Goal: Browse casually

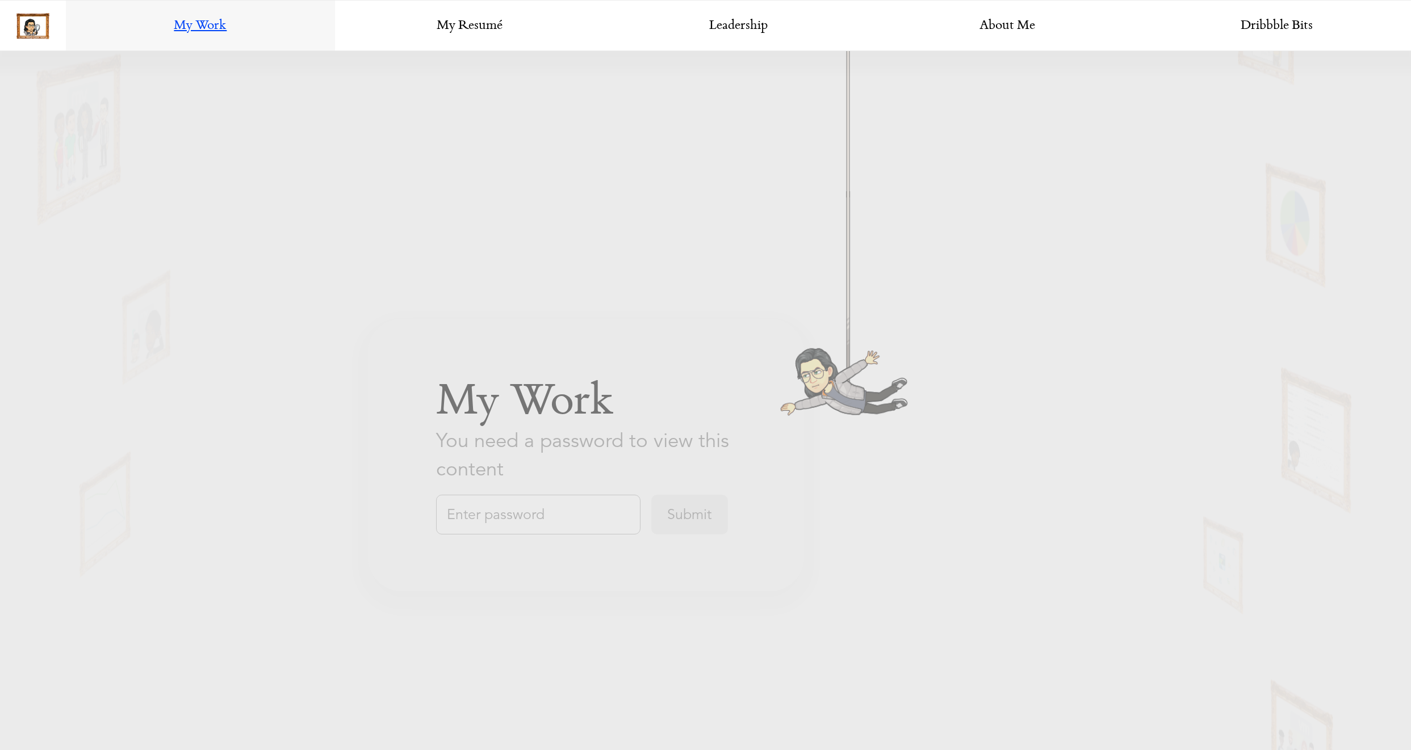
scroll to position [841, 0]
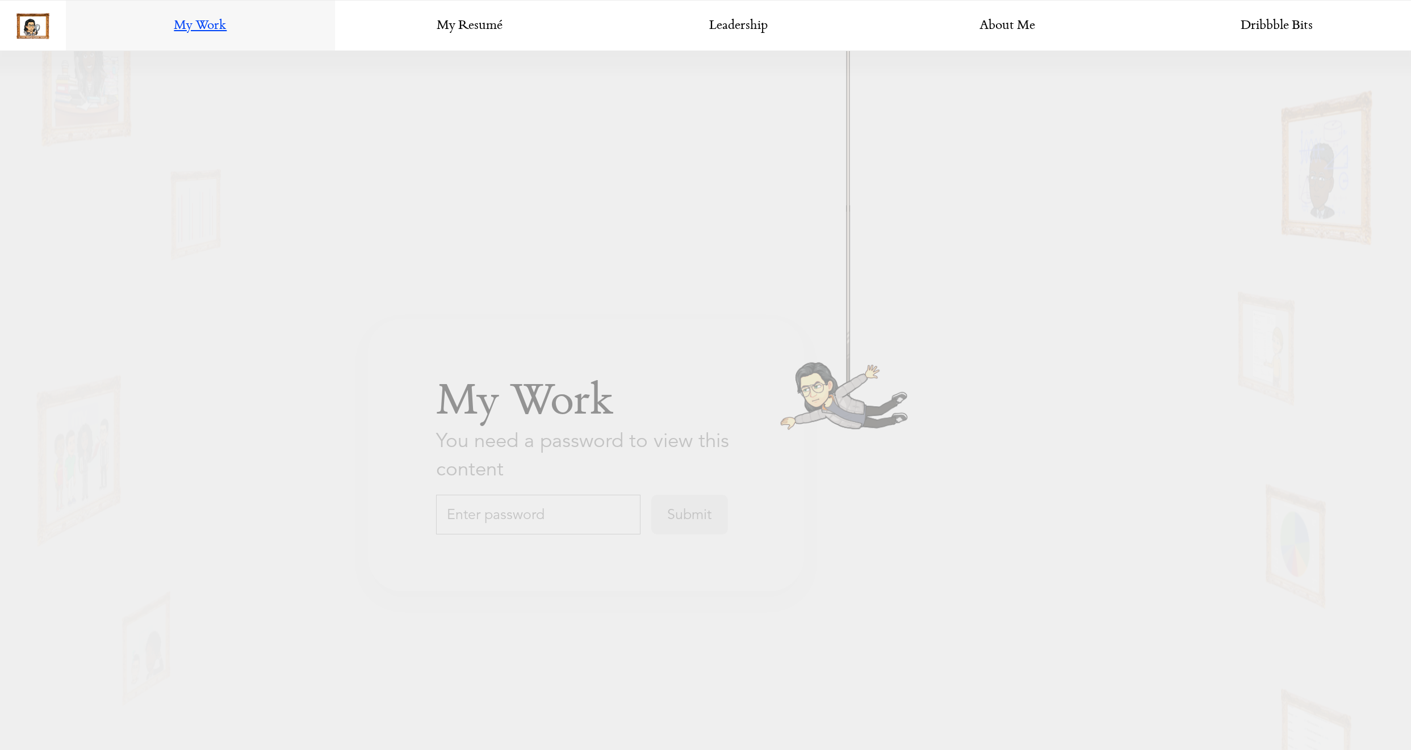
click at [566, 507] on input "text" at bounding box center [538, 514] width 204 height 40
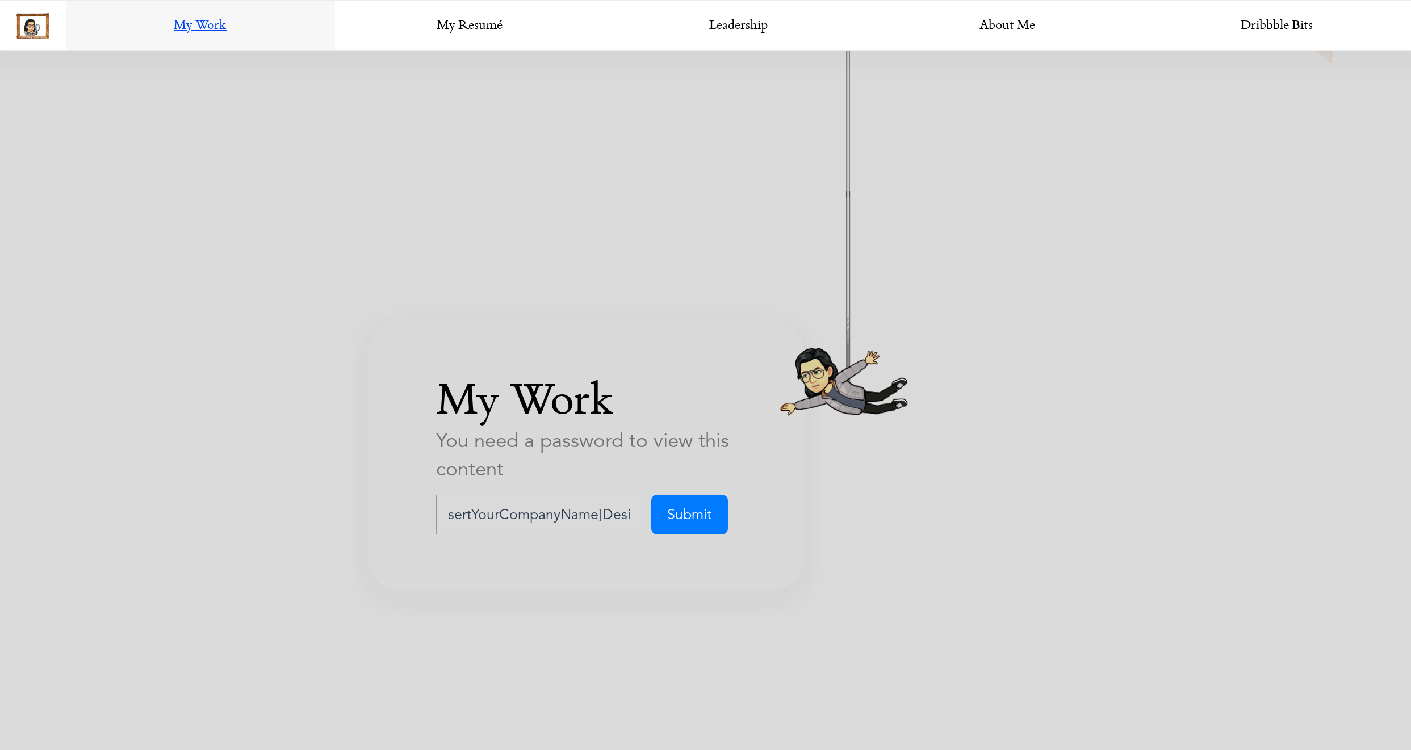
scroll to position [0, 31]
type input "[InsertYourCompanyName]Design"
click at [651, 494] on input "Submit" at bounding box center [689, 514] width 77 height 40
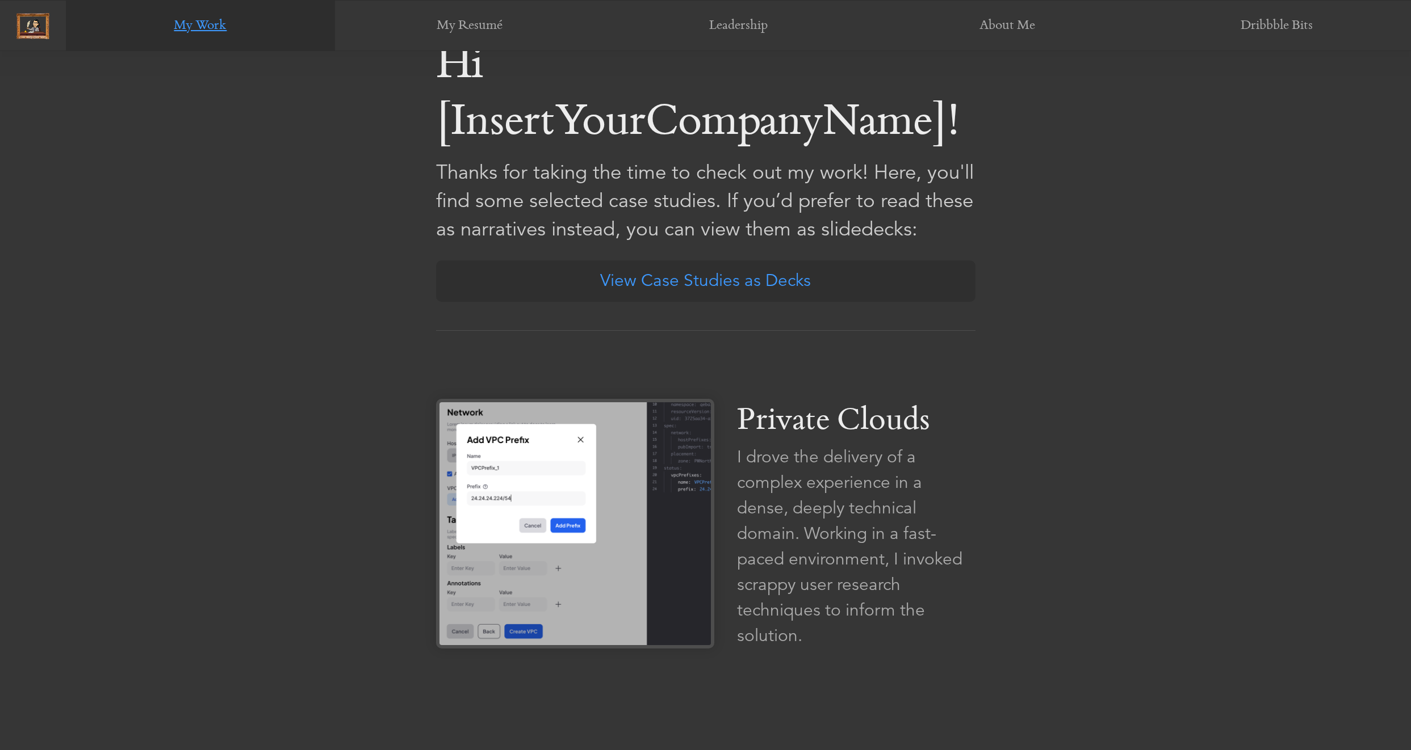
scroll to position [939, 0]
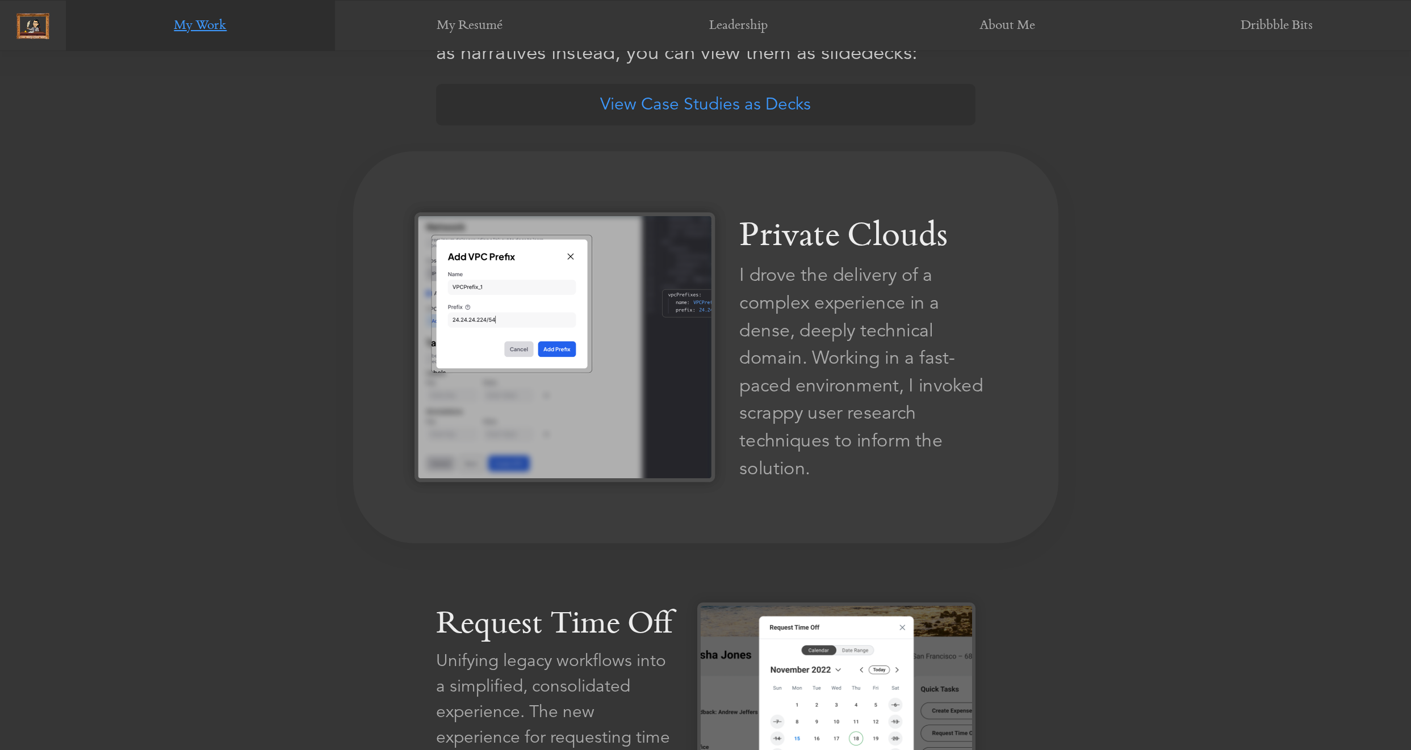
click at [658, 344] on img at bounding box center [564, 347] width 300 height 270
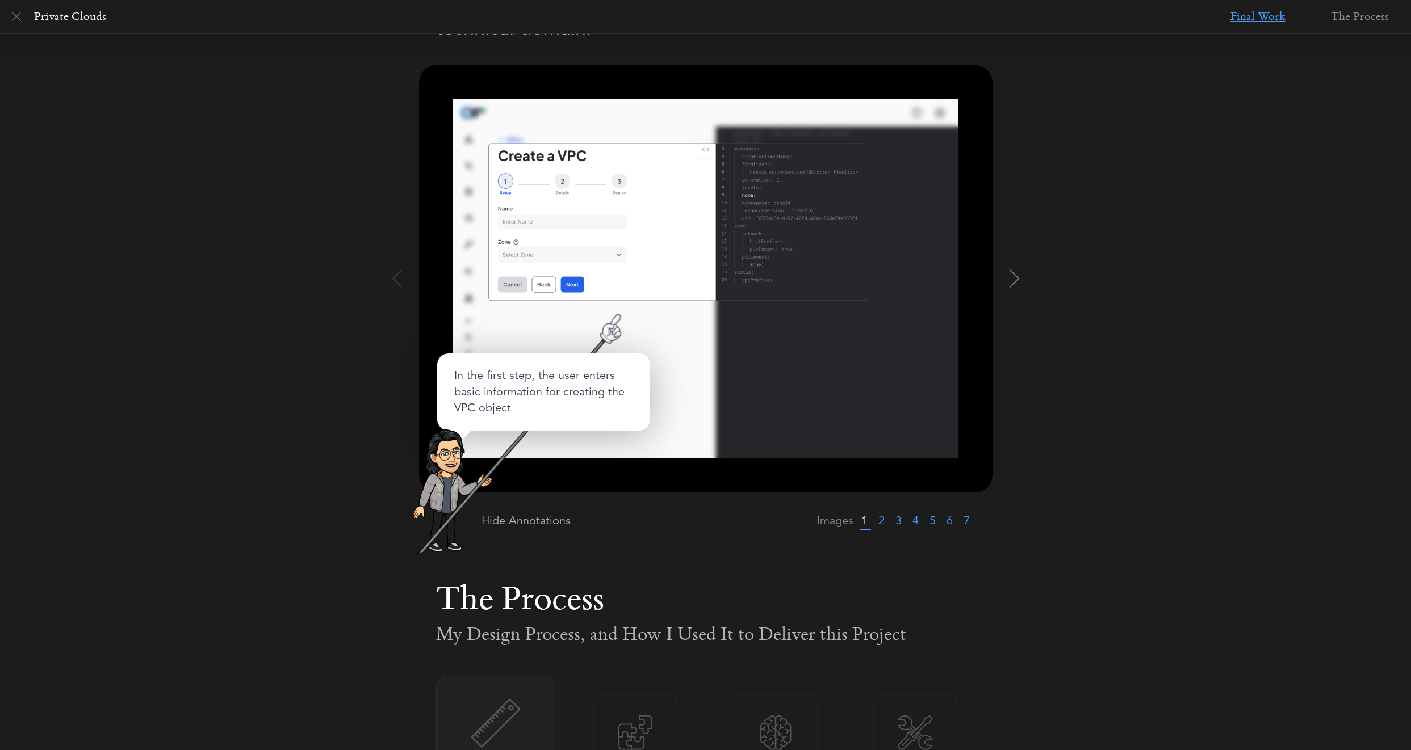
scroll to position [0, 0]
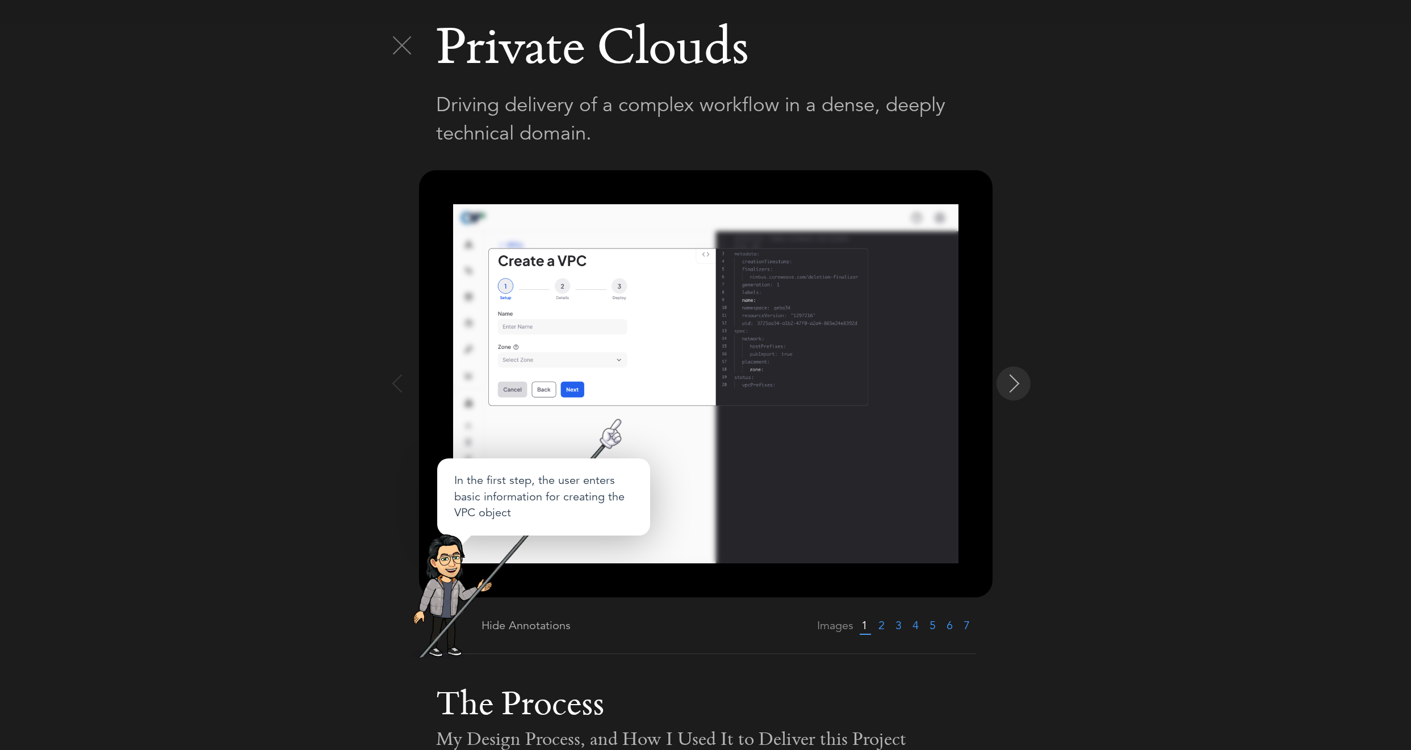
click at [1001, 380] on button at bounding box center [1013, 384] width 34 height 34
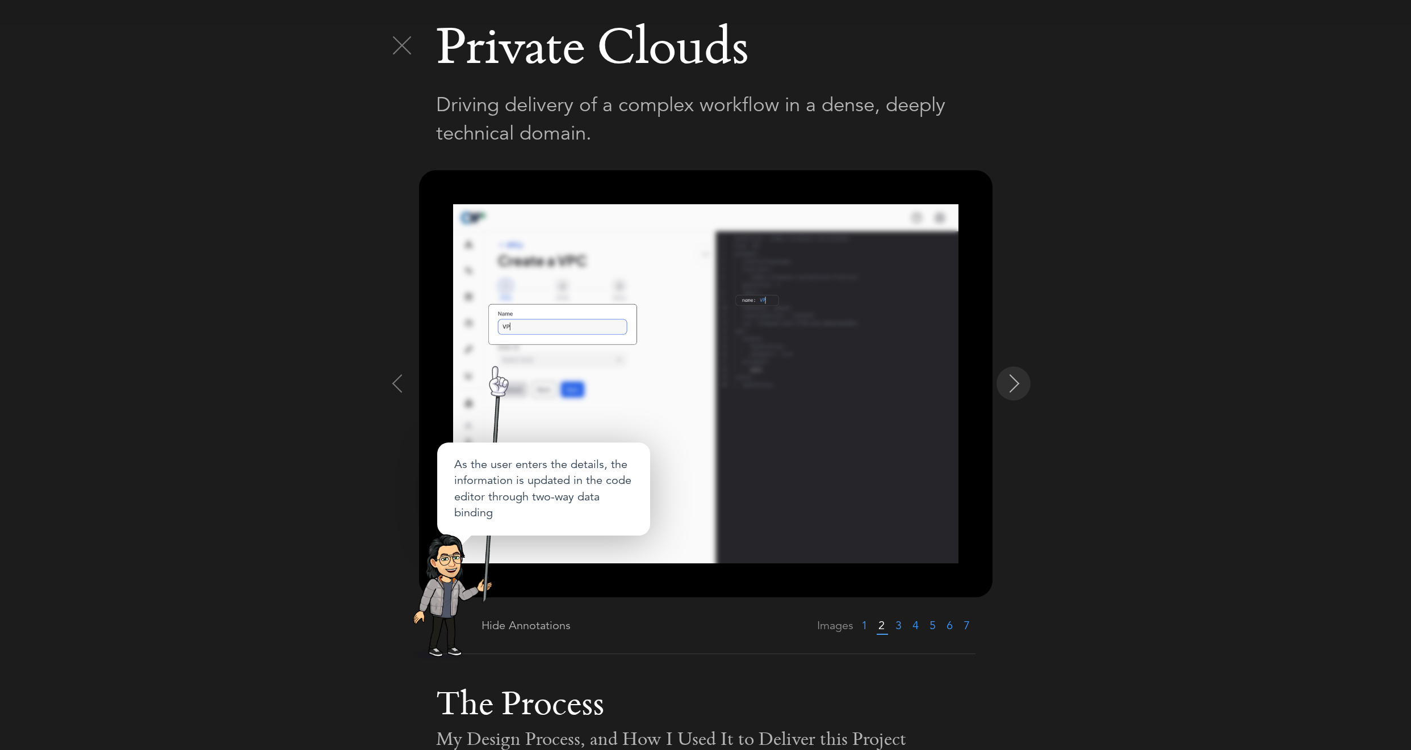
click at [1011, 392] on img at bounding box center [1014, 384] width 18 height 18
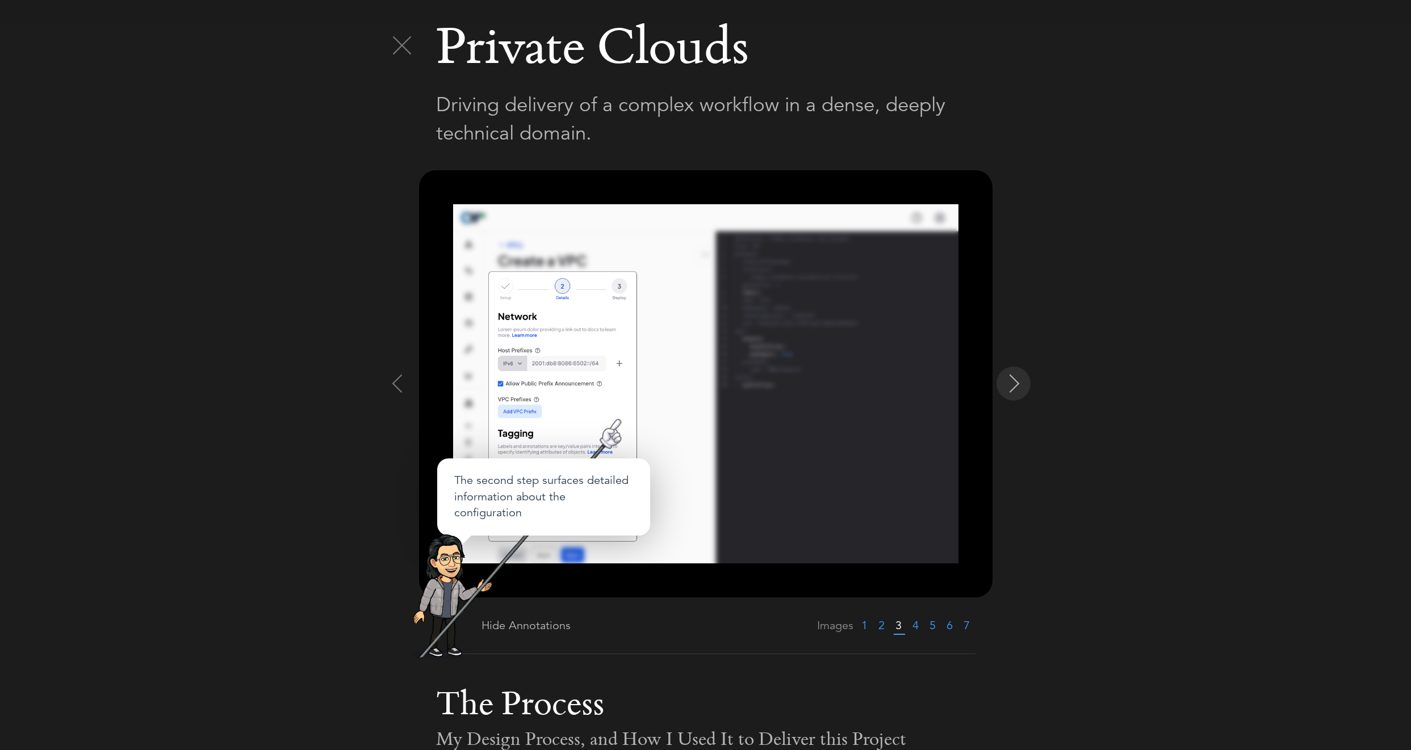
click at [1011, 392] on img at bounding box center [1014, 384] width 18 height 18
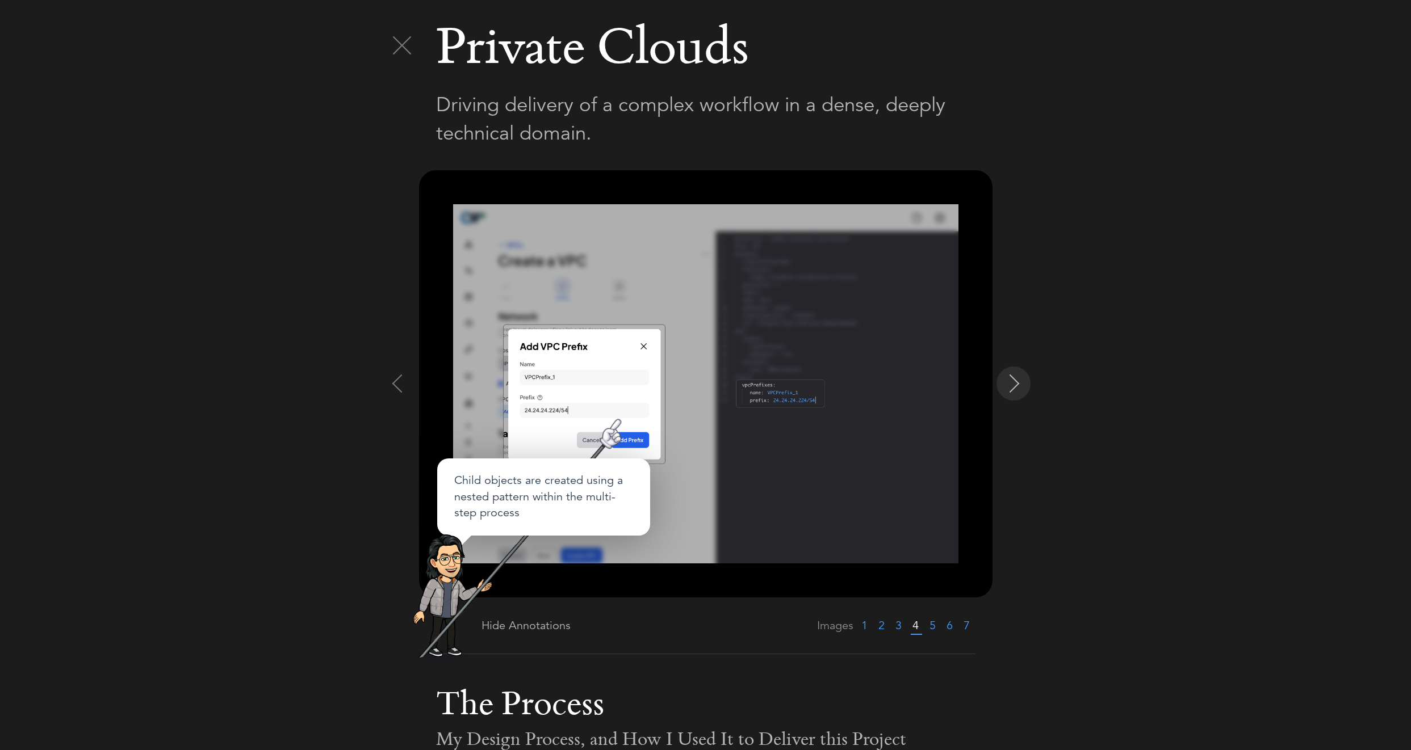
click at [1011, 392] on img at bounding box center [1014, 384] width 18 height 18
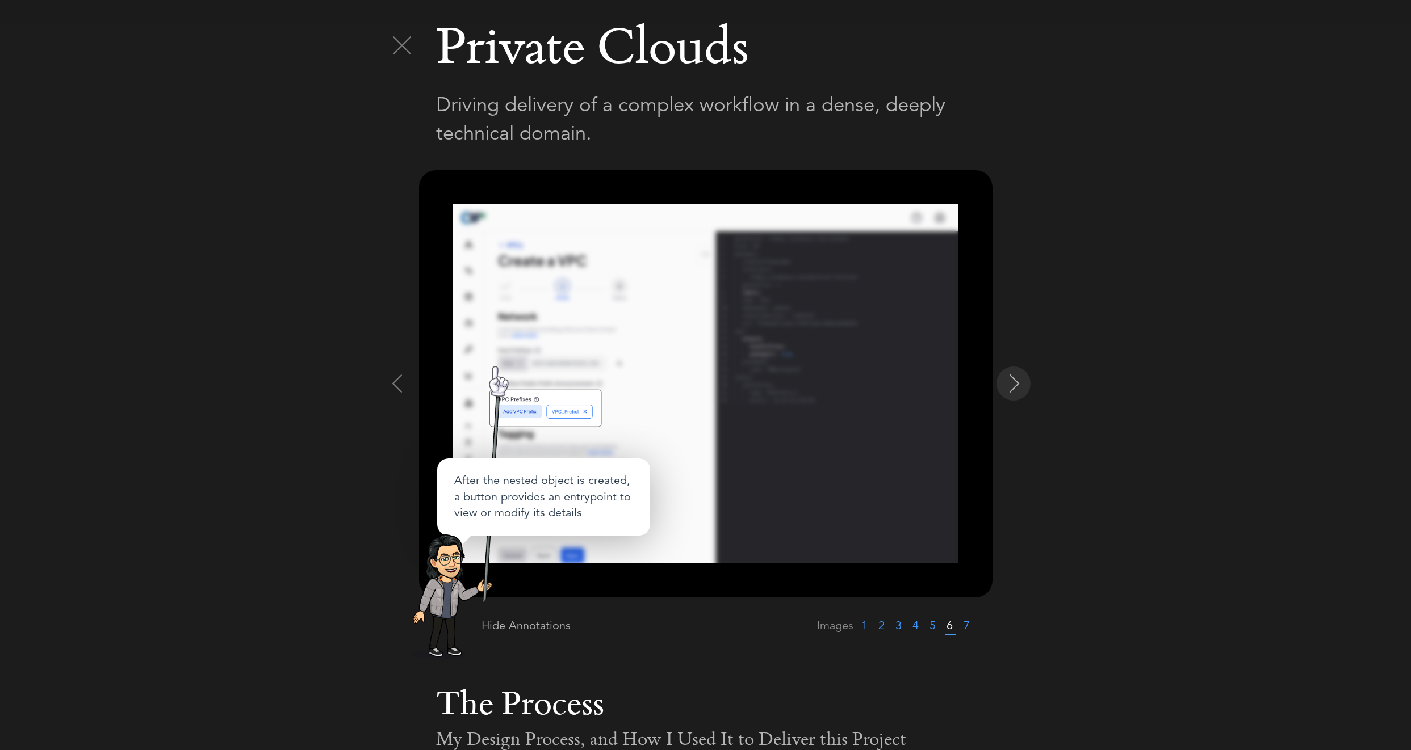
click at [1011, 392] on img at bounding box center [1014, 384] width 18 height 18
click at [605, 485] on img at bounding box center [705, 383] width 505 height 359
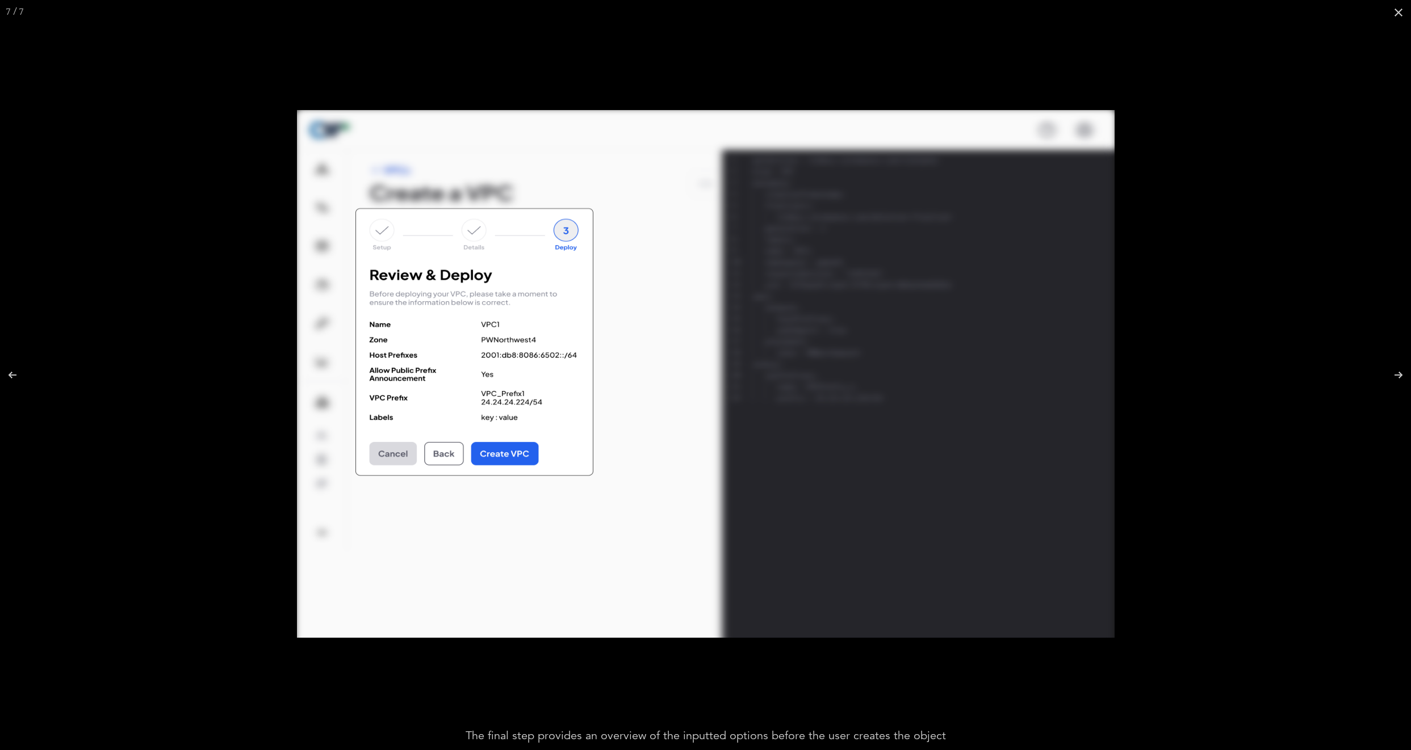
click at [674, 414] on img at bounding box center [705, 374] width 817 height 528
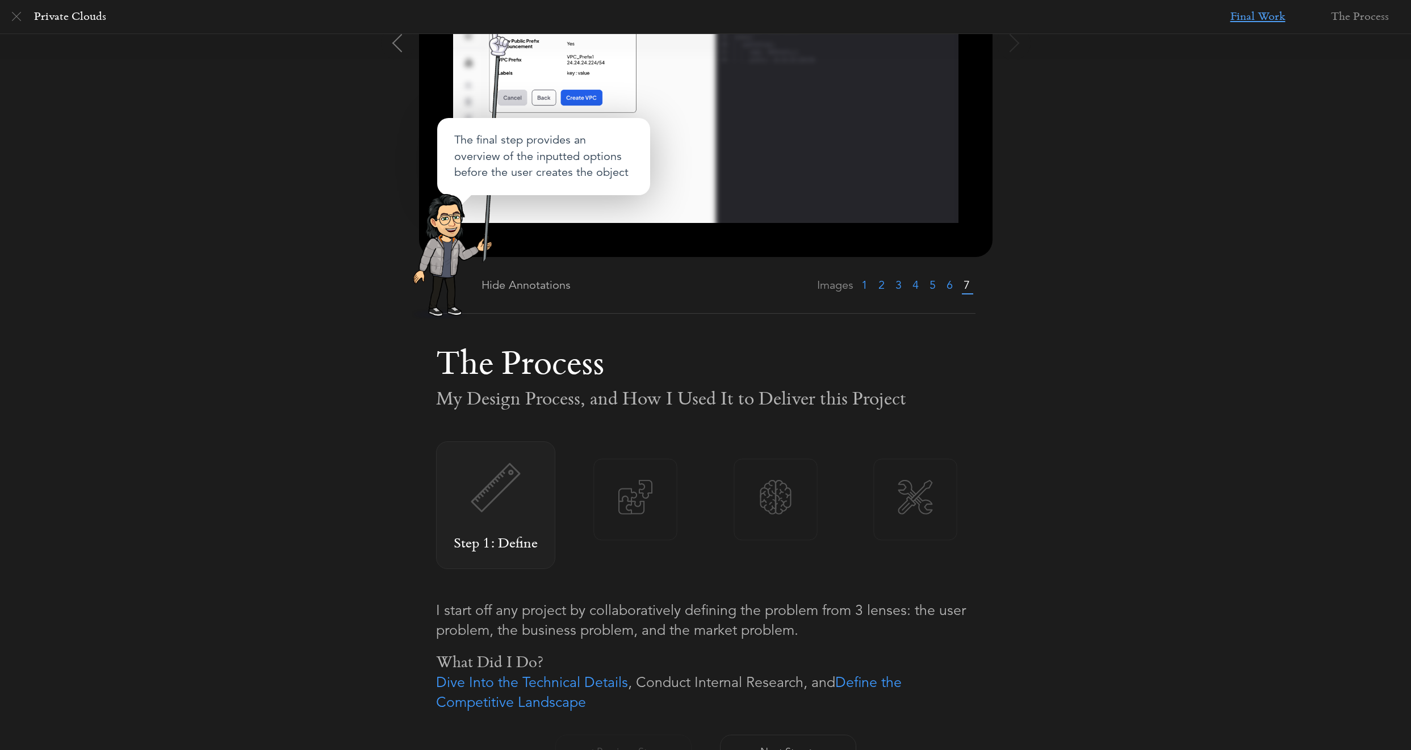
scroll to position [468, 0]
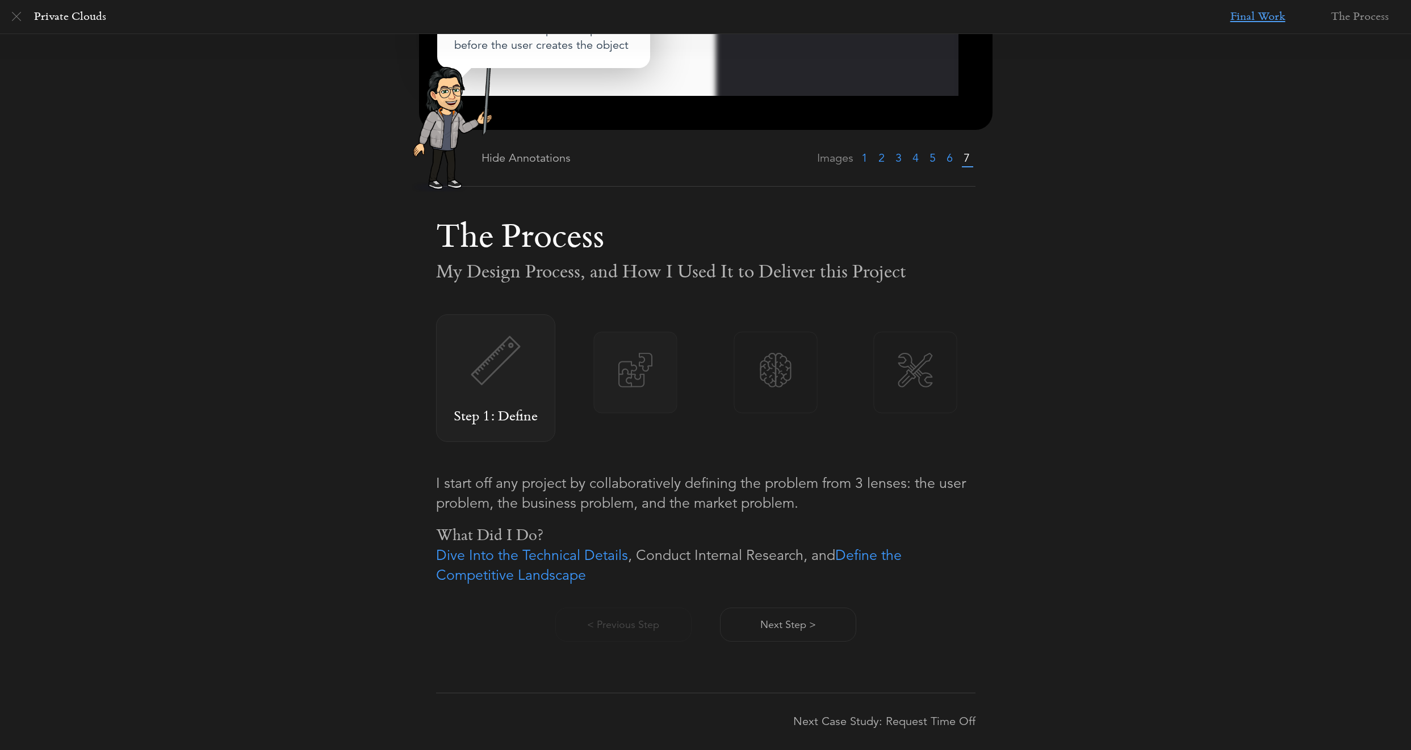
click at [655, 383] on img at bounding box center [635, 370] width 83 height 35
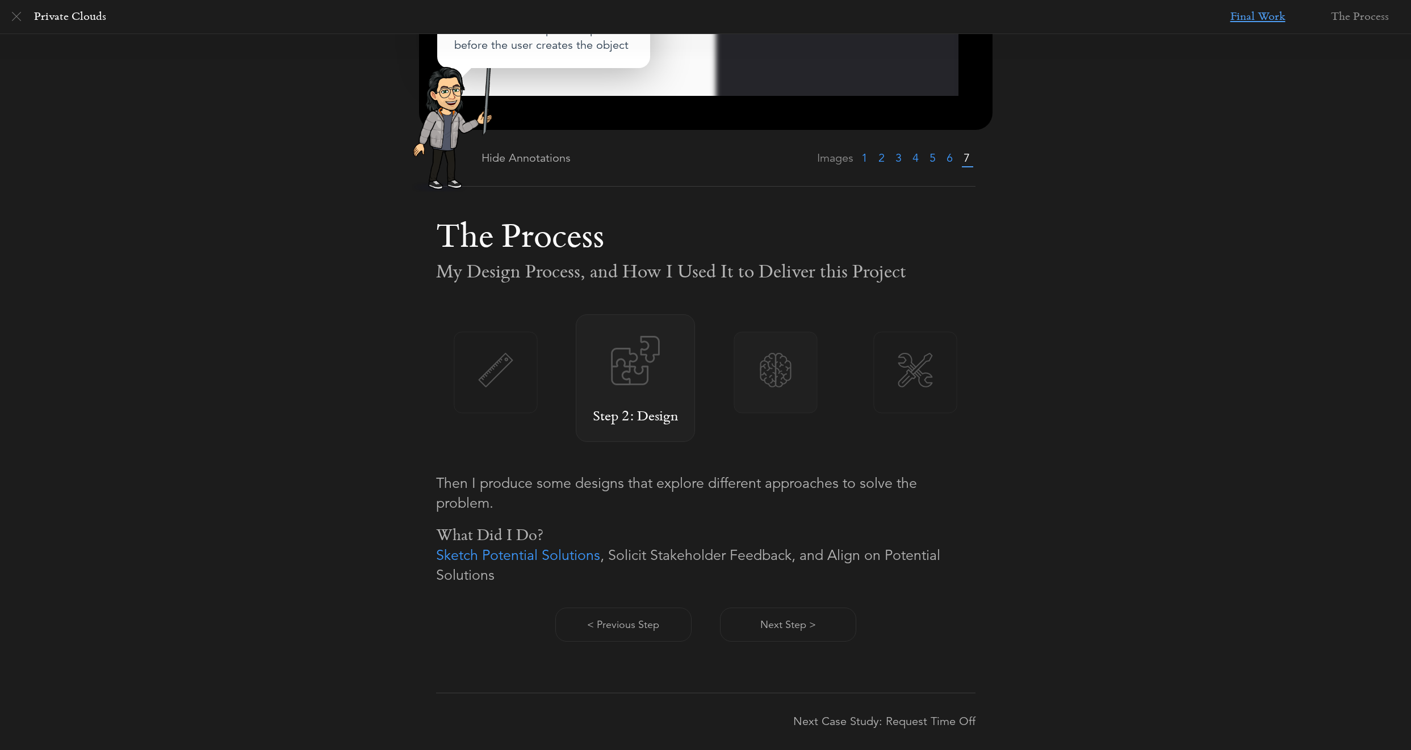
click at [796, 367] on img at bounding box center [775, 370] width 83 height 35
click at [883, 381] on img at bounding box center [915, 370] width 83 height 35
